Goal: Transaction & Acquisition: Purchase product/service

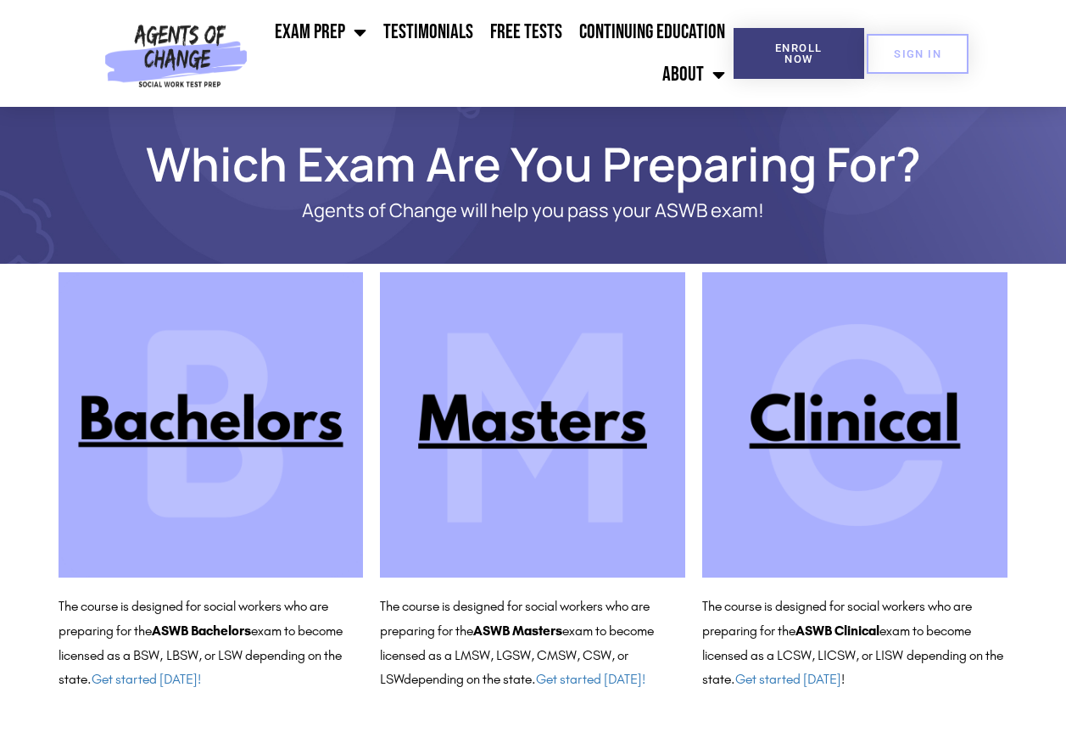
click at [552, 423] on img at bounding box center [532, 424] width 305 height 305
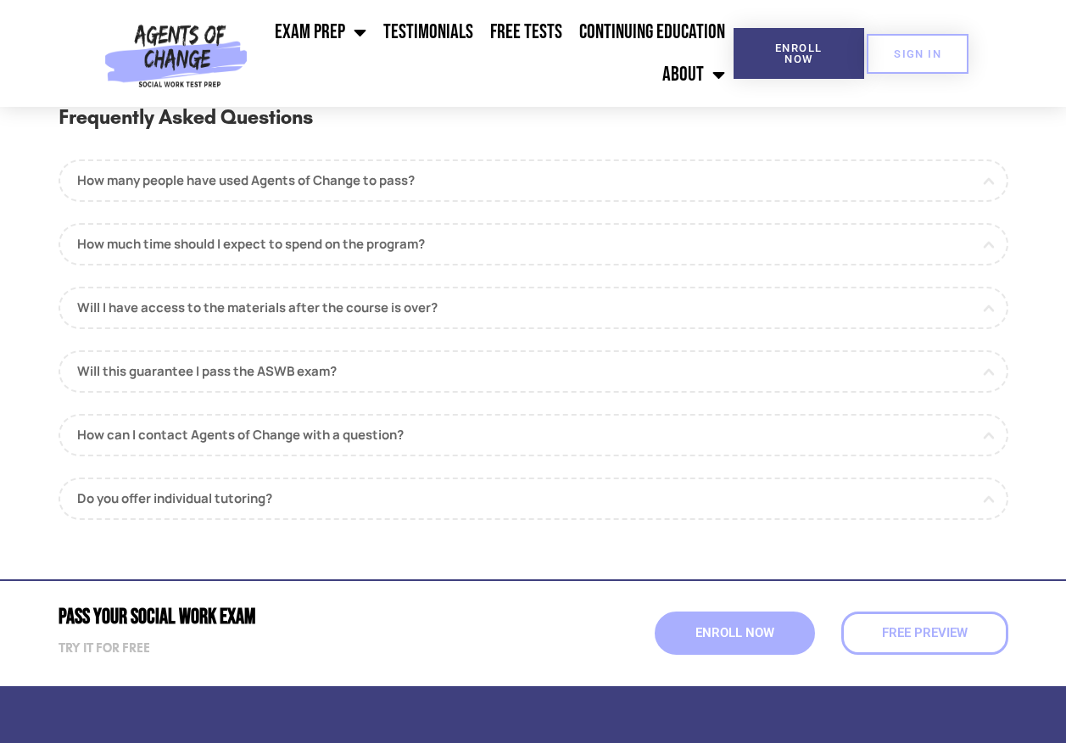
scroll to position [1866, 0]
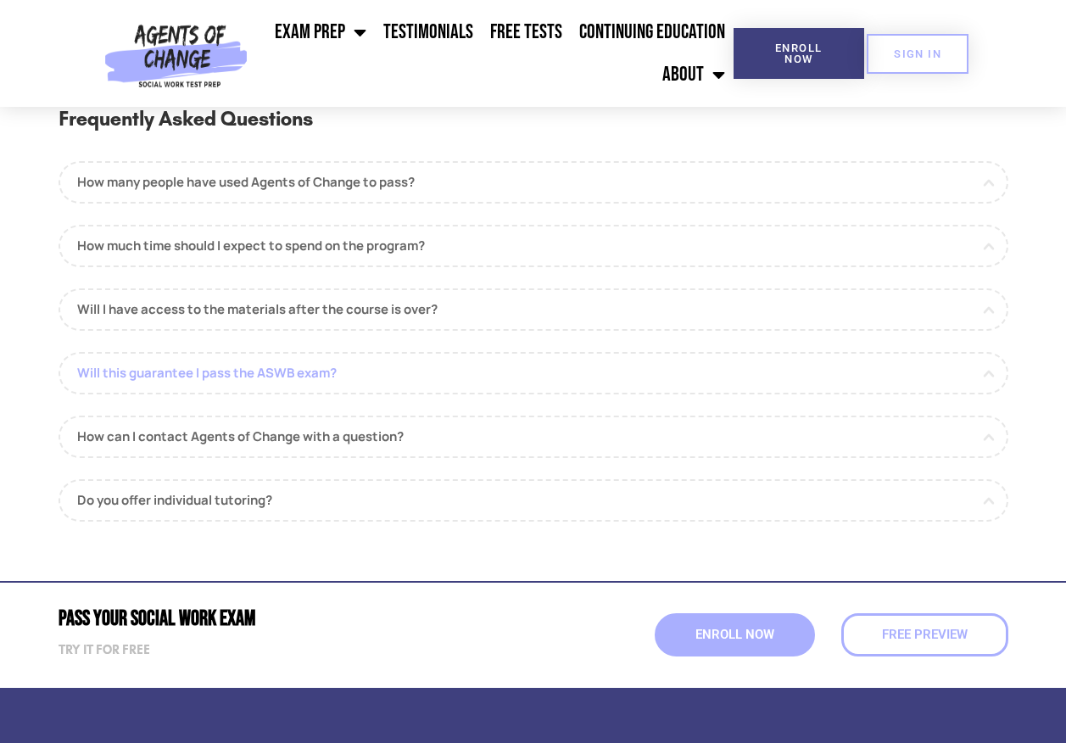
click at [296, 377] on link "Will this guarantee I pass the ASWB exam?" at bounding box center [534, 373] width 950 height 42
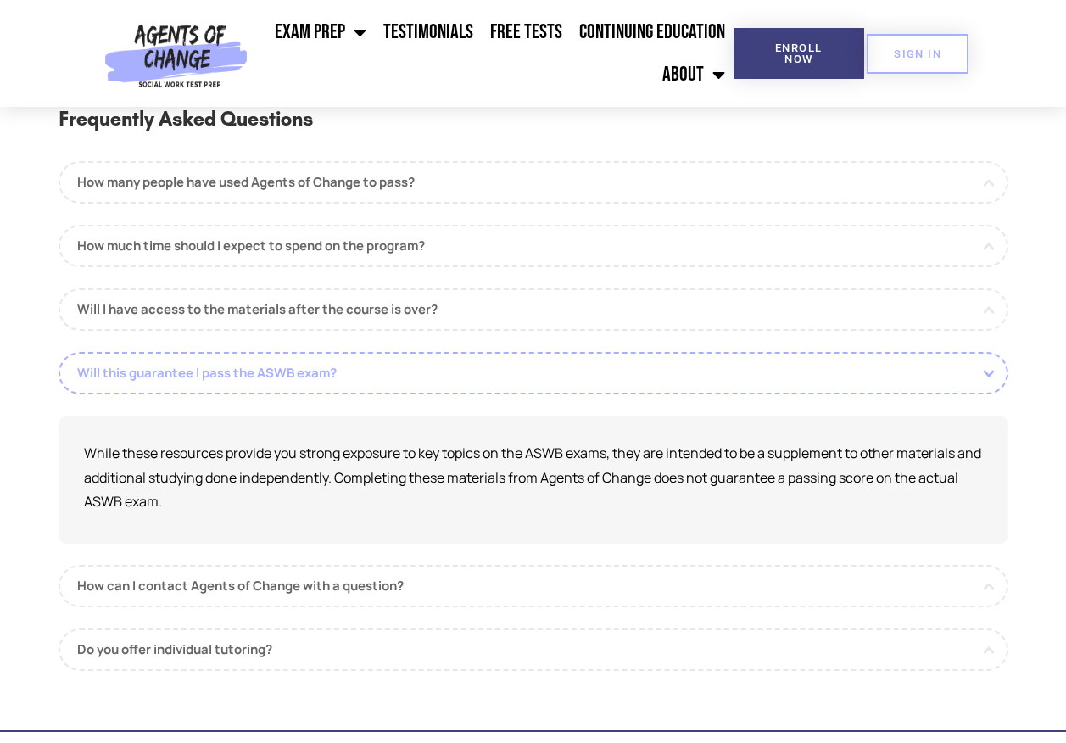
click at [296, 378] on link "Will this guarantee I pass the ASWB exam?" at bounding box center [534, 373] width 950 height 42
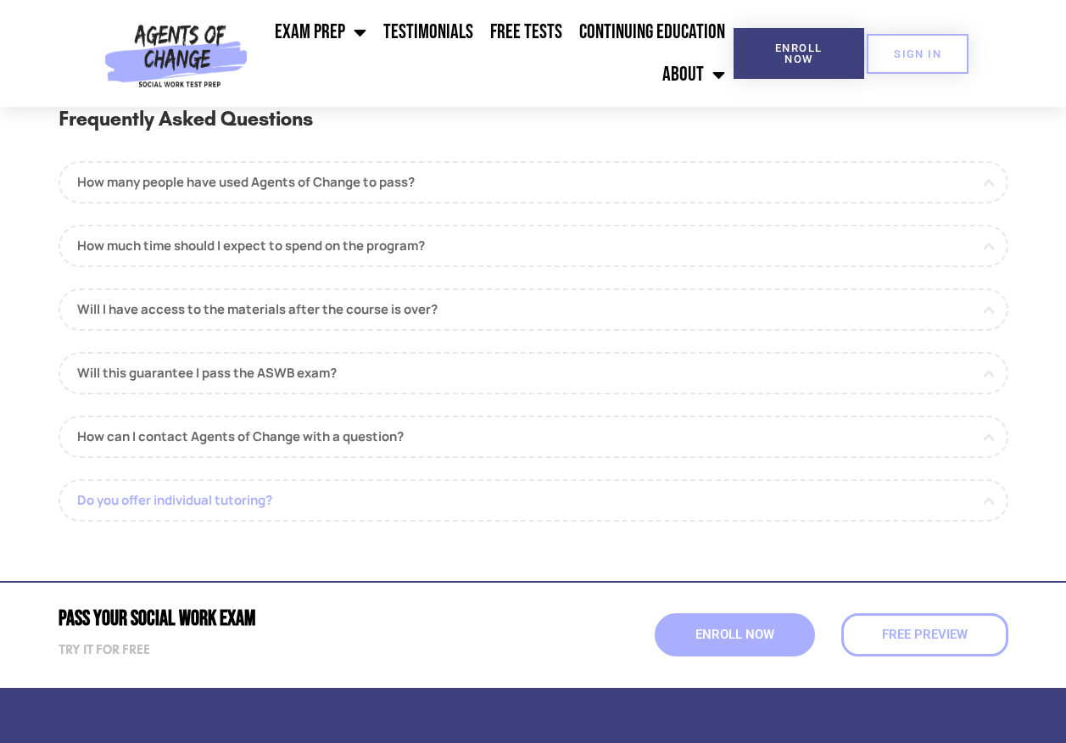
click at [270, 509] on link "Do you offer individual tutoring?" at bounding box center [534, 500] width 950 height 42
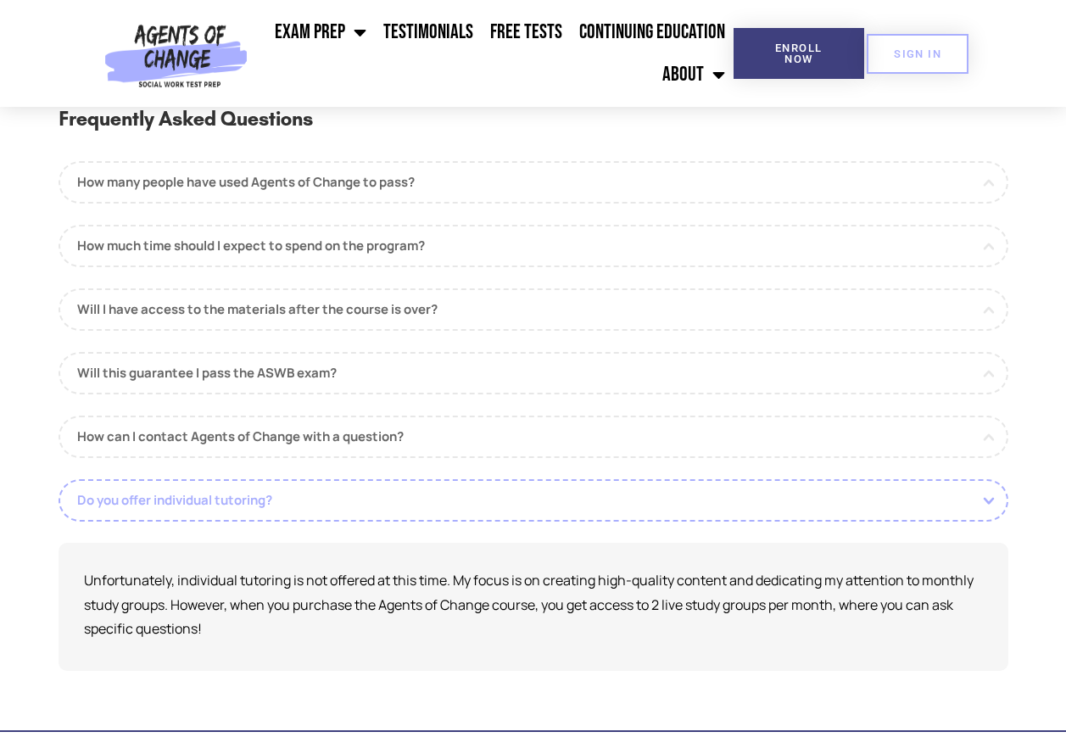
click at [271, 507] on link "Do you offer individual tutoring?" at bounding box center [534, 500] width 950 height 42
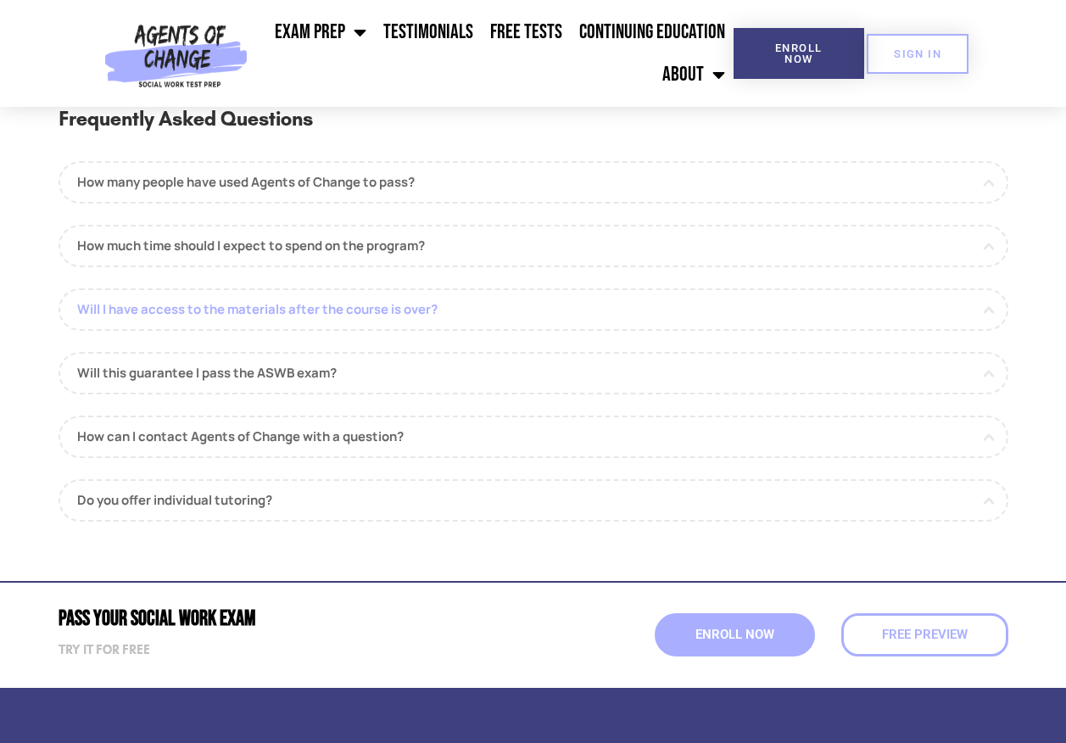
click at [205, 322] on link "Will I have access to the materials after the course is over?" at bounding box center [534, 309] width 950 height 42
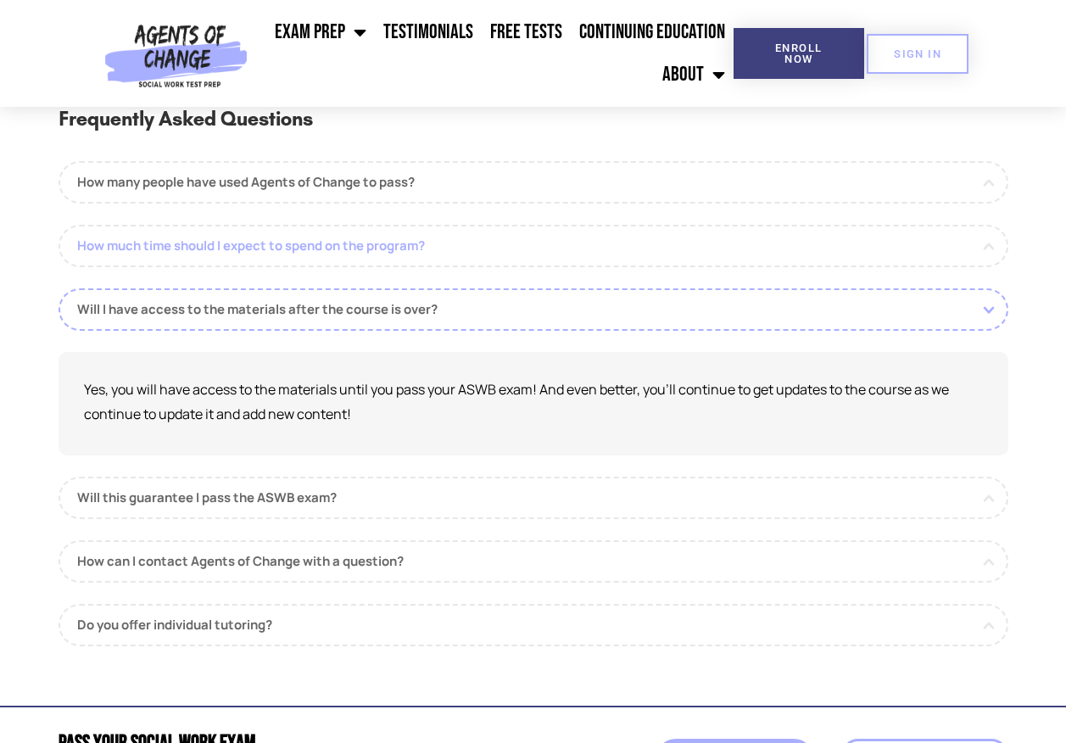
click at [286, 255] on link "How much time should I expect to spend on the program?" at bounding box center [534, 246] width 950 height 42
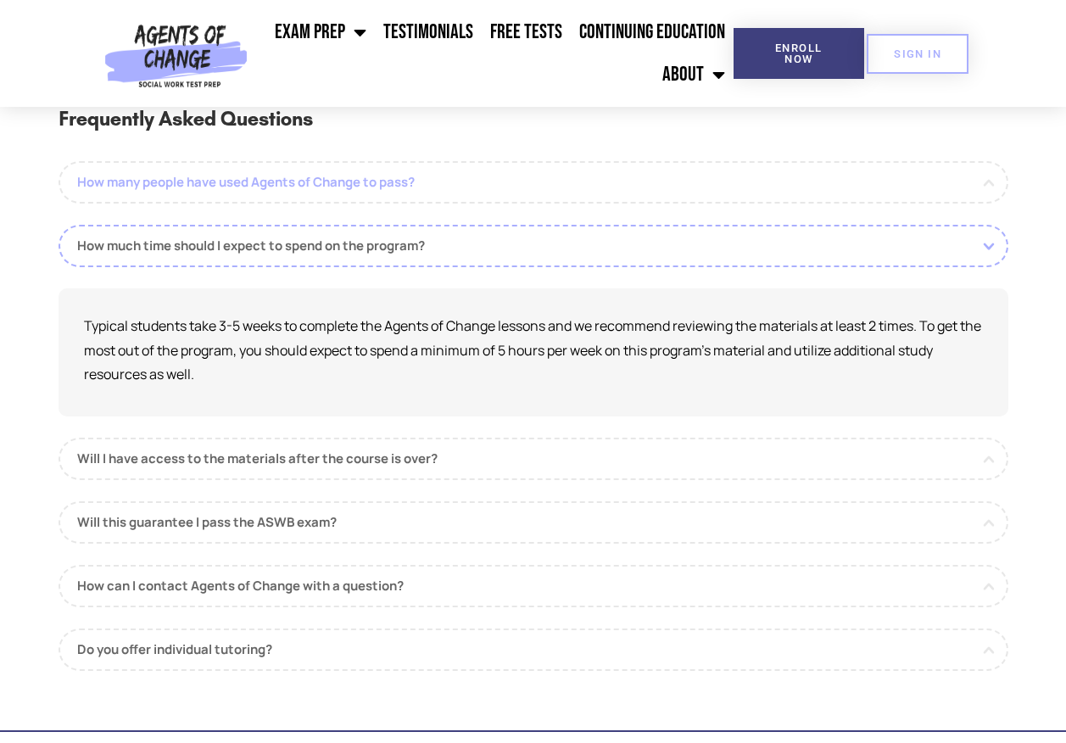
click at [190, 189] on link "How many people have used Agents of Change to pass?" at bounding box center [534, 182] width 950 height 42
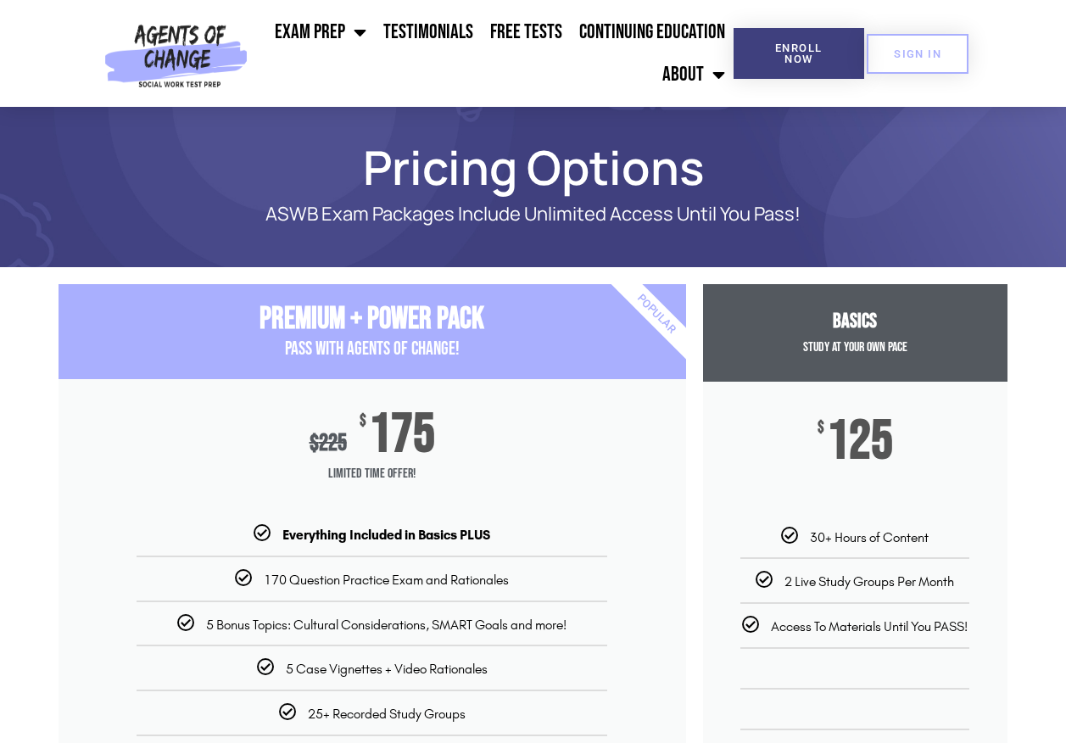
scroll to position [0, 0]
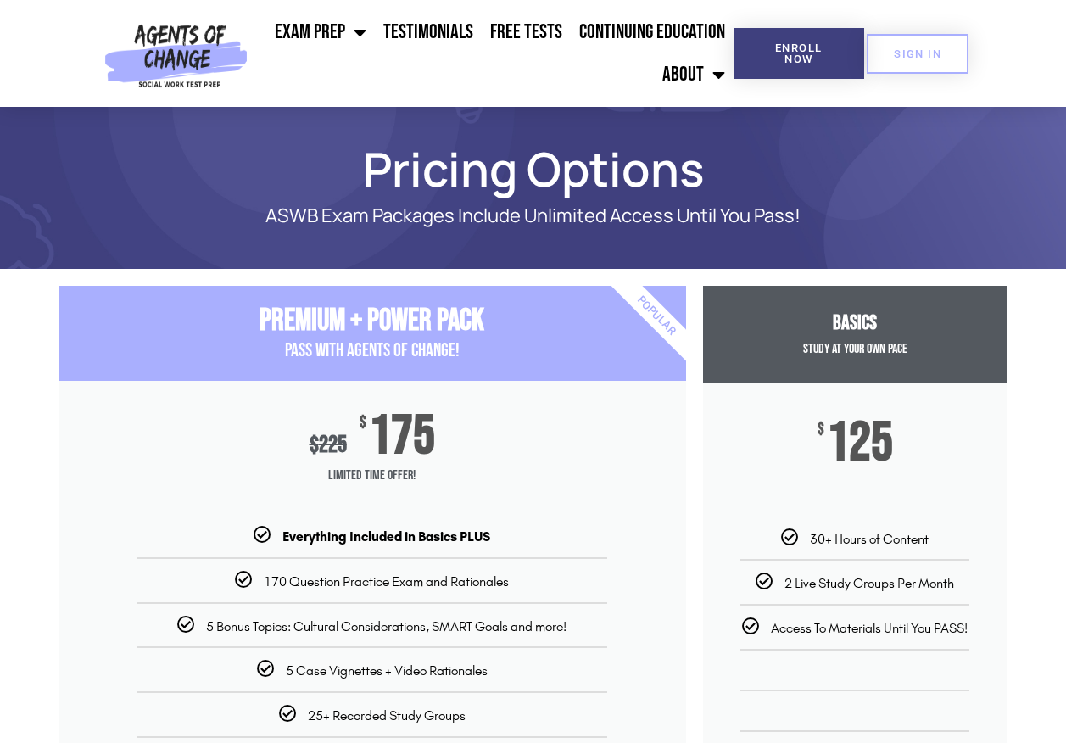
click at [901, 355] on span "Study at your Own Pace" at bounding box center [855, 349] width 104 height 16
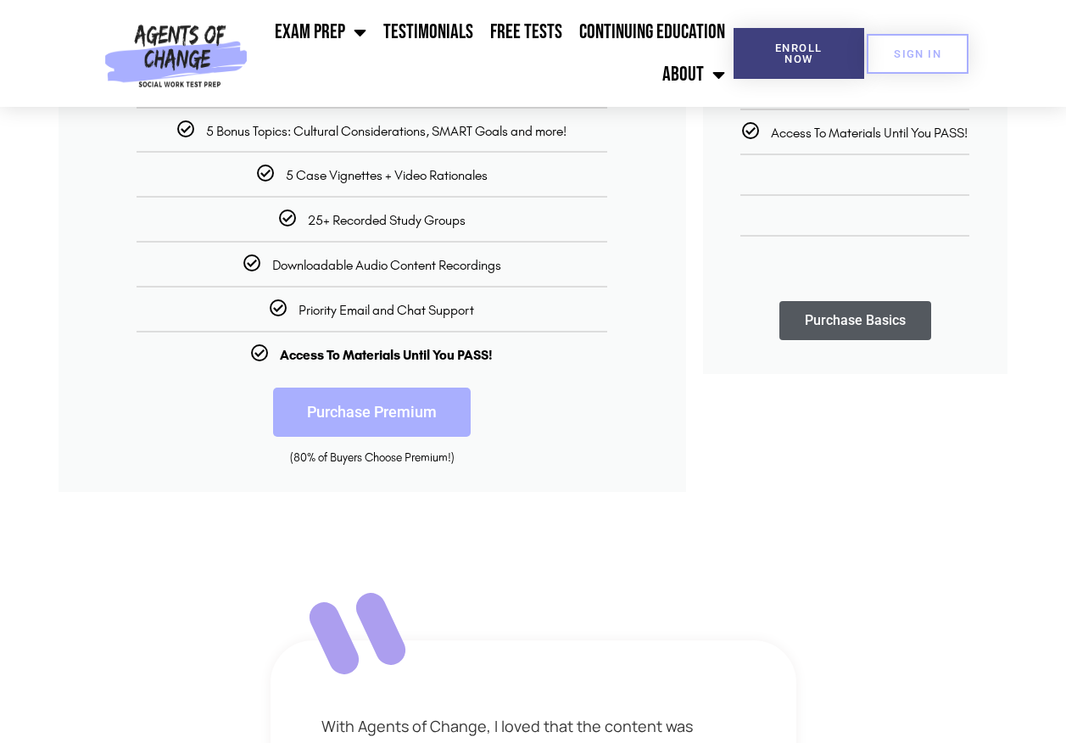
scroll to position [509, 0]
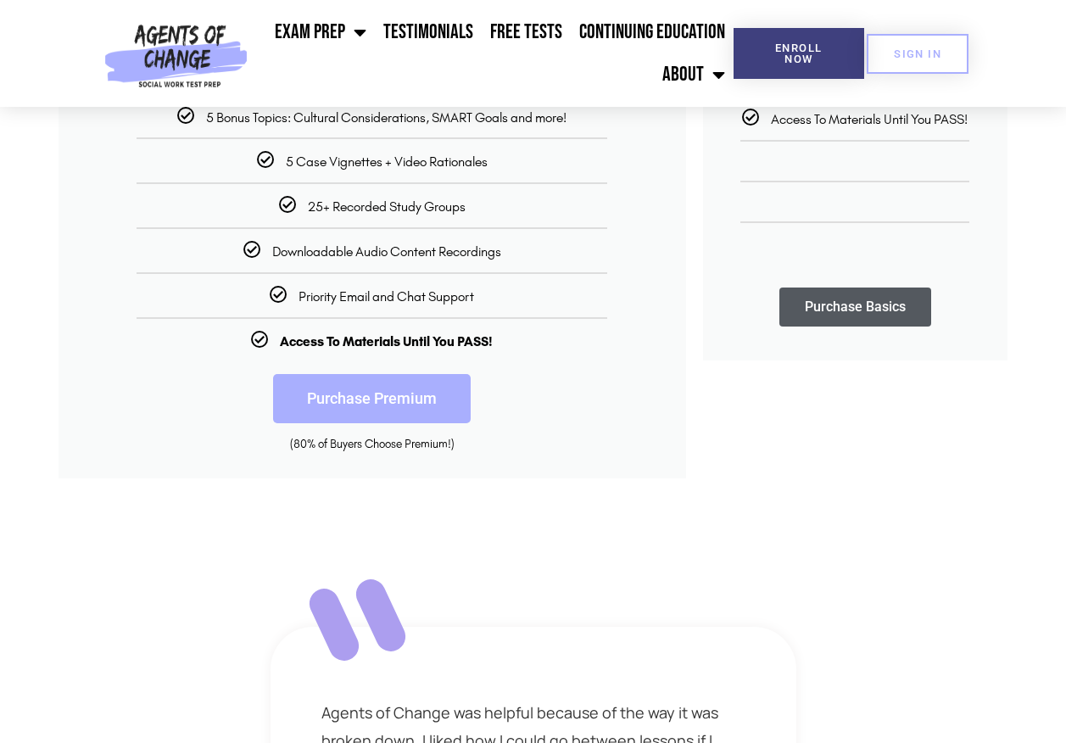
click at [373, 417] on link "Purchase Premium" at bounding box center [372, 398] width 198 height 49
